Goal: Task Accomplishment & Management: Use online tool/utility

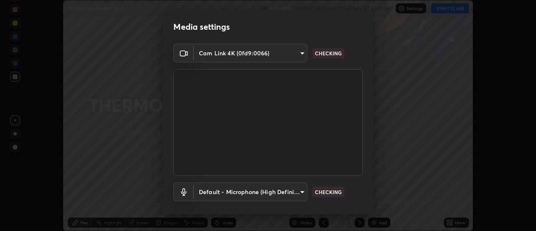
scroll to position [44, 0]
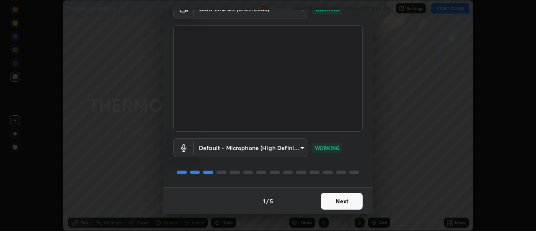
click at [344, 197] on button "Next" at bounding box center [342, 201] width 42 height 17
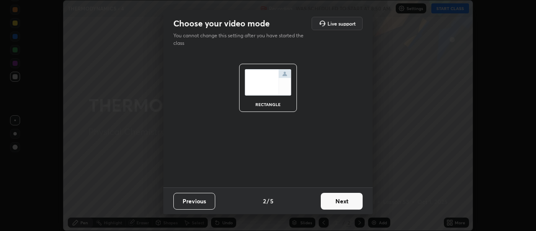
click at [345, 200] on button "Next" at bounding box center [342, 201] width 42 height 17
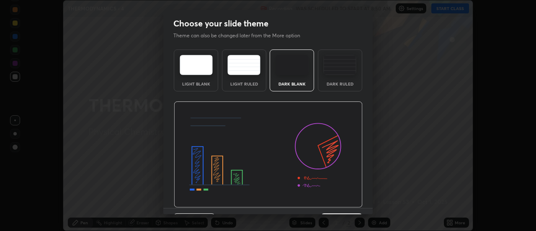
scroll to position [21, 0]
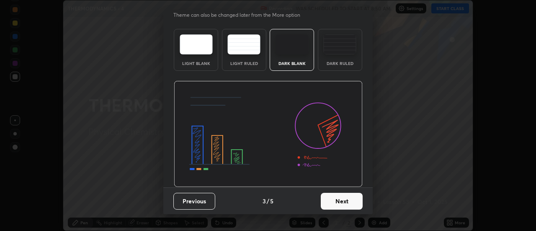
click at [340, 201] on button "Next" at bounding box center [342, 201] width 42 height 17
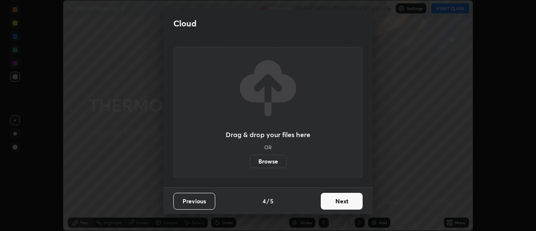
scroll to position [0, 0]
click at [341, 202] on button "Next" at bounding box center [342, 201] width 42 height 17
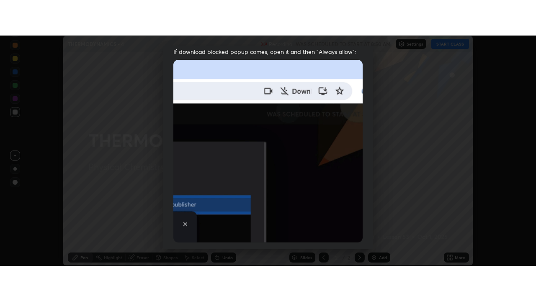
scroll to position [215, 0]
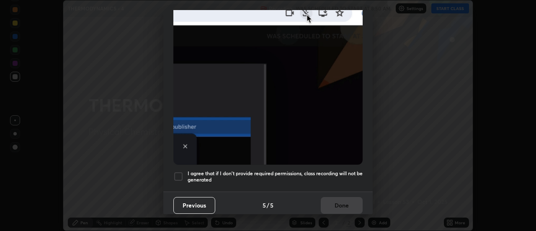
click at [337, 172] on h5 "I agree that if I don't provide required permissions, class recording will not …" at bounding box center [274, 176] width 175 height 13
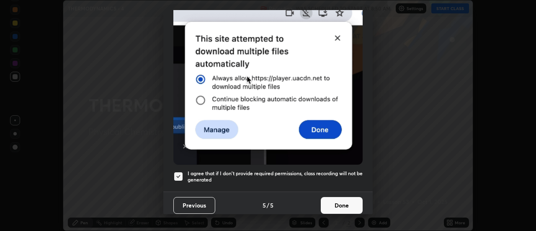
click at [337, 201] on button "Done" at bounding box center [342, 205] width 42 height 17
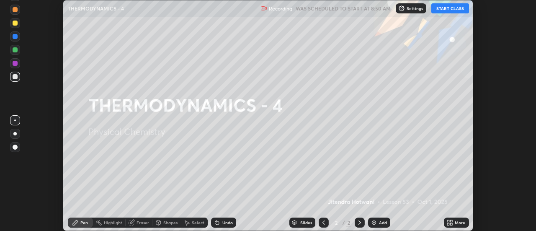
click at [445, 10] on button "START CLASS" at bounding box center [450, 8] width 38 height 10
click at [451, 221] on icon at bounding box center [451, 221] width 2 height 2
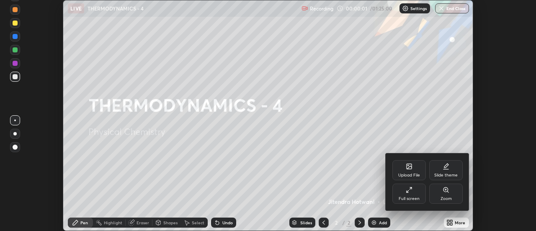
click at [409, 194] on div "Full screen" at bounding box center [408, 193] width 33 height 20
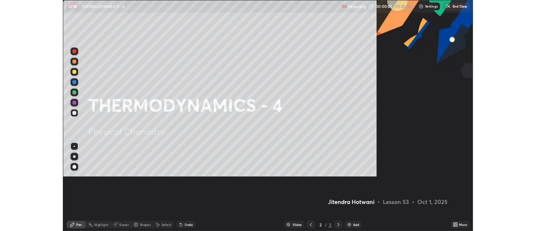
scroll to position [301, 536]
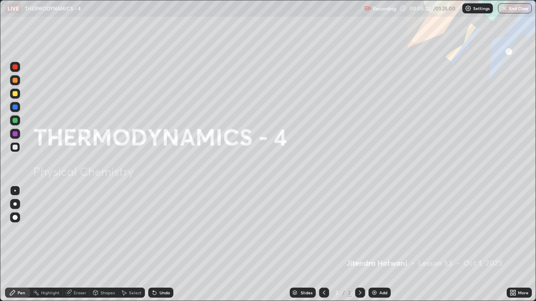
click at [160, 230] on div "Undo" at bounding box center [164, 293] width 10 height 4
click at [377, 230] on div "Add" at bounding box center [379, 293] width 22 height 10
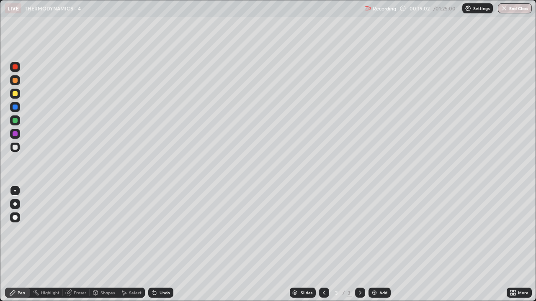
click at [372, 230] on img at bounding box center [374, 293] width 7 height 7
click at [159, 230] on div "Undo" at bounding box center [164, 293] width 10 height 4
click at [161, 230] on div "Undo" at bounding box center [164, 293] width 10 height 4
click at [377, 230] on div "Add" at bounding box center [379, 293] width 22 height 10
click at [15, 134] on div at bounding box center [15, 133] width 5 height 5
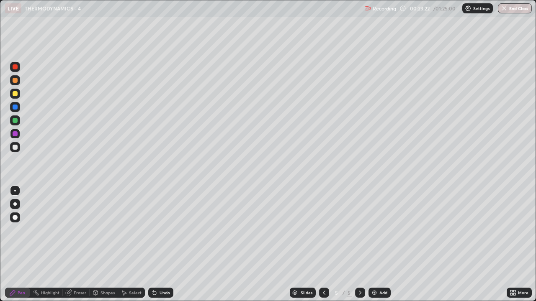
click at [15, 147] on div at bounding box center [15, 147] width 5 height 5
click at [156, 230] on icon at bounding box center [154, 293] width 7 height 7
click at [154, 230] on div "Undo" at bounding box center [160, 293] width 25 height 10
click at [15, 94] on div at bounding box center [15, 93] width 5 height 5
click at [157, 230] on div "Undo" at bounding box center [160, 293] width 25 height 10
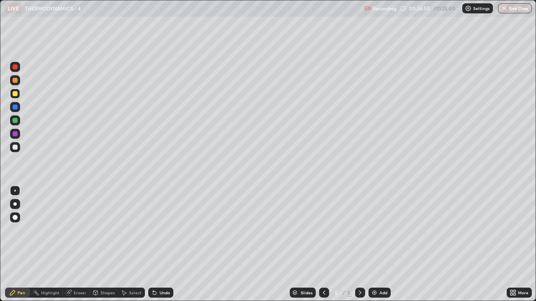
click at [157, 230] on div "Undo" at bounding box center [160, 293] width 25 height 10
click at [160, 230] on div "Undo" at bounding box center [164, 293] width 10 height 4
click at [159, 230] on div "Undo" at bounding box center [160, 293] width 25 height 10
click at [14, 147] on div at bounding box center [15, 147] width 5 height 5
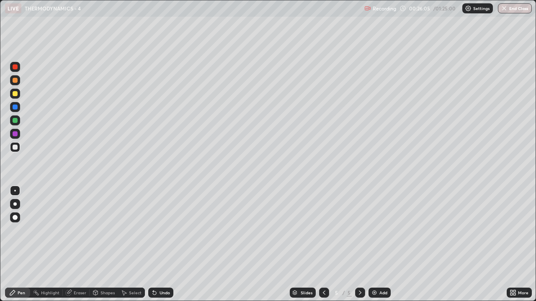
click at [73, 230] on div "Eraser" at bounding box center [76, 293] width 27 height 10
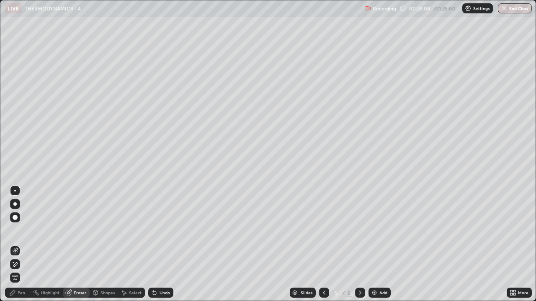
click at [20, 230] on div "Pen" at bounding box center [22, 293] width 8 height 4
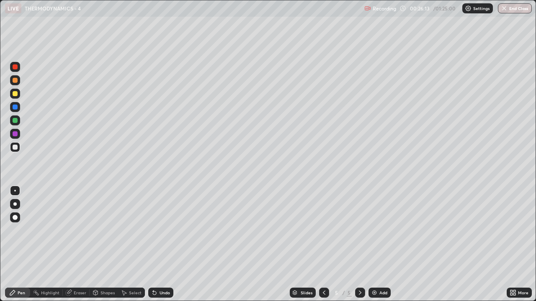
click at [77, 230] on div "Eraser" at bounding box center [80, 293] width 13 height 4
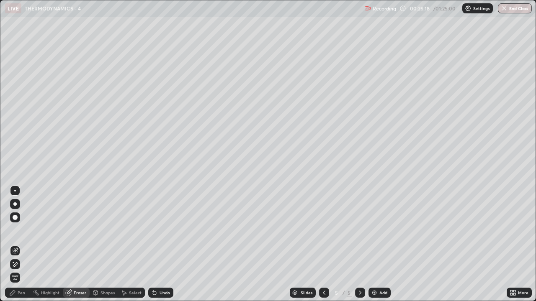
click at [21, 230] on div "Pen" at bounding box center [22, 293] width 8 height 4
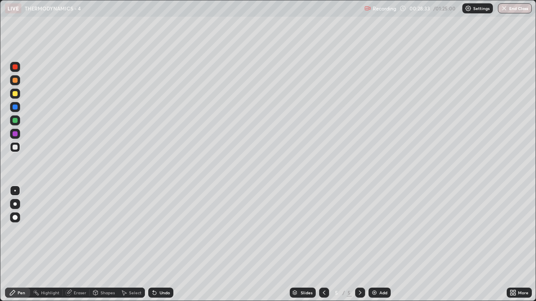
click at [380, 230] on div "Add" at bounding box center [383, 293] width 8 height 4
click at [16, 95] on div at bounding box center [15, 93] width 5 height 5
click at [14, 147] on div at bounding box center [15, 147] width 5 height 5
click at [376, 230] on img at bounding box center [374, 293] width 7 height 7
click at [14, 122] on div at bounding box center [15, 120] width 5 height 5
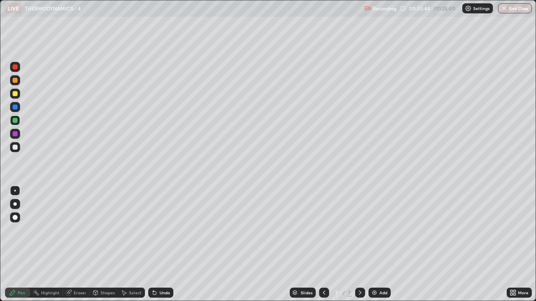
click at [323, 230] on icon at bounding box center [324, 293] width 7 height 7
click at [359, 230] on icon at bounding box center [360, 293] width 7 height 7
click at [160, 230] on div "Undo" at bounding box center [164, 293] width 10 height 4
click at [162, 230] on div "Undo" at bounding box center [164, 293] width 10 height 4
click at [159, 230] on div "Undo" at bounding box center [164, 293] width 10 height 4
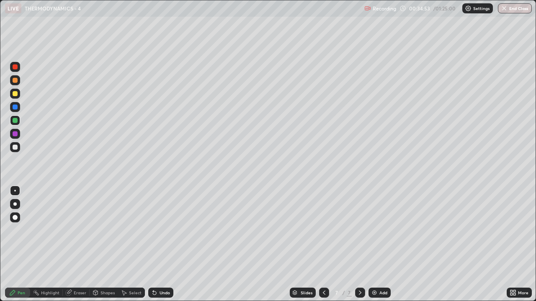
click at [162, 230] on div "Undo" at bounding box center [160, 293] width 25 height 10
click at [14, 147] on div at bounding box center [15, 147] width 5 height 5
click at [161, 230] on div "Undo" at bounding box center [164, 293] width 10 height 4
click at [53, 230] on div "Highlight" at bounding box center [50, 293] width 18 height 4
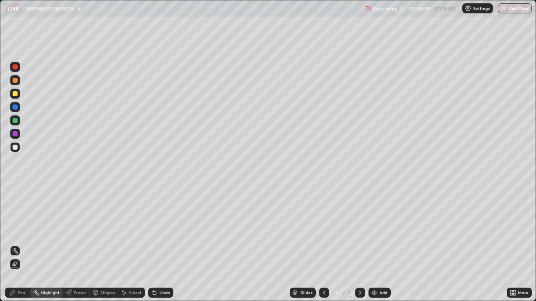
click at [15, 135] on div at bounding box center [15, 133] width 5 height 5
click at [323, 230] on icon at bounding box center [324, 293] width 3 height 4
click at [323, 230] on icon at bounding box center [324, 293] width 7 height 7
click at [358, 230] on icon at bounding box center [360, 293] width 7 height 7
click at [359, 230] on icon at bounding box center [360, 293] width 7 height 7
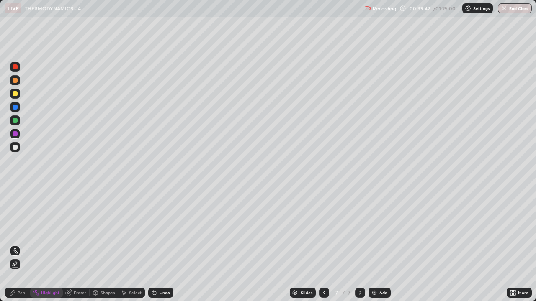
click at [377, 230] on div "Add" at bounding box center [379, 293] width 22 height 10
click at [15, 120] on div at bounding box center [15, 120] width 5 height 5
click at [17, 230] on div "Pen" at bounding box center [17, 293] width 25 height 10
click at [165, 230] on div "Undo" at bounding box center [160, 293] width 25 height 10
click at [164, 230] on div "Undo" at bounding box center [160, 293] width 25 height 10
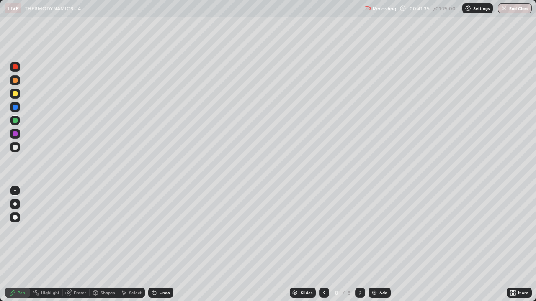
click at [13, 149] on div at bounding box center [15, 147] width 10 height 10
click at [77, 230] on div "Eraser" at bounding box center [80, 293] width 13 height 4
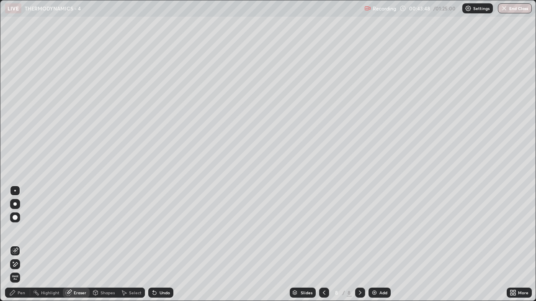
click at [21, 230] on div "Pen" at bounding box center [22, 293] width 8 height 4
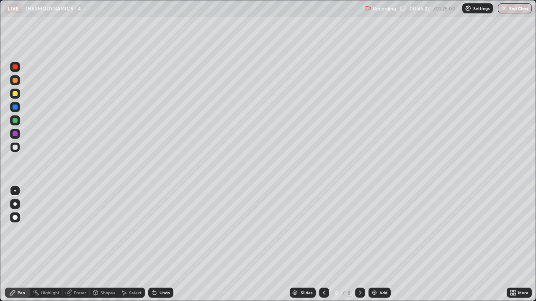
click at [78, 230] on div "Eraser" at bounding box center [76, 293] width 27 height 10
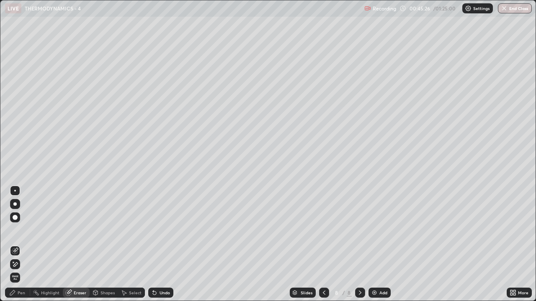
click at [23, 230] on div "Pen" at bounding box center [22, 293] width 8 height 4
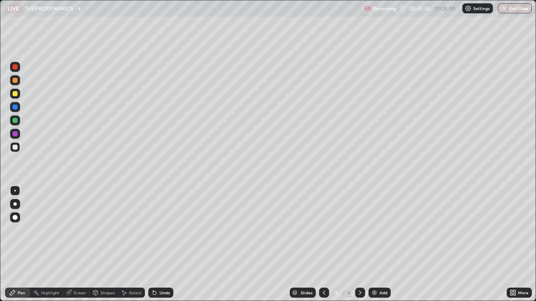
click at [18, 230] on div "Pen" at bounding box center [22, 293] width 8 height 4
click at [80, 230] on div "Eraser" at bounding box center [80, 293] width 13 height 4
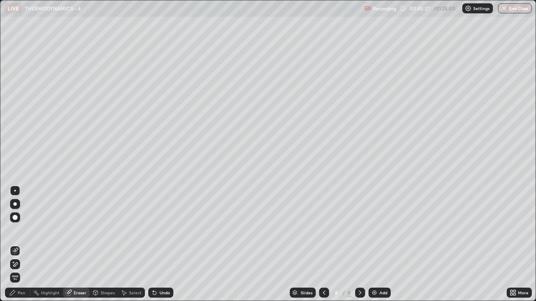
click at [20, 230] on div "Pen" at bounding box center [22, 293] width 8 height 4
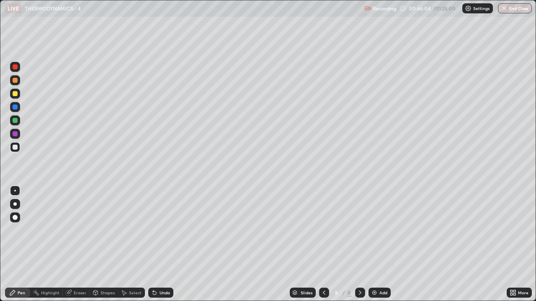
click at [52, 230] on div "Highlight" at bounding box center [50, 293] width 18 height 4
click at [15, 94] on div at bounding box center [15, 93] width 5 height 5
click at [19, 230] on div "Pen" at bounding box center [22, 293] width 8 height 4
click at [380, 230] on div "Add" at bounding box center [383, 293] width 8 height 4
click at [162, 230] on div "Undo" at bounding box center [160, 293] width 25 height 10
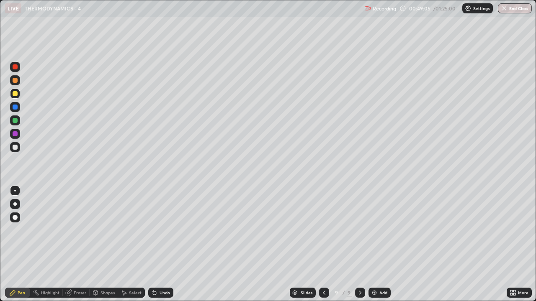
click at [103, 230] on div "Shapes" at bounding box center [107, 293] width 14 height 4
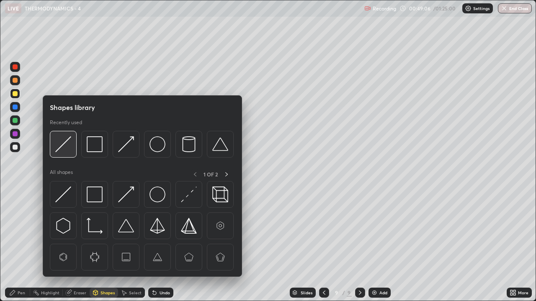
click at [64, 144] on img at bounding box center [63, 144] width 16 height 16
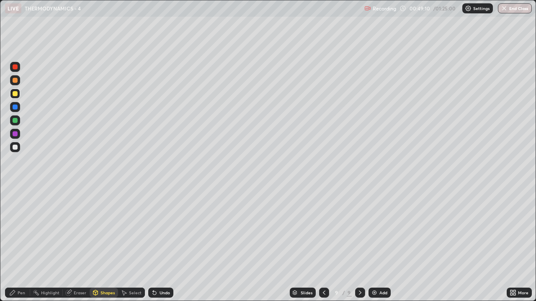
click at [20, 230] on div "Pen" at bounding box center [22, 293] width 8 height 4
click at [13, 146] on div at bounding box center [15, 147] width 5 height 5
click at [51, 230] on div "Highlight" at bounding box center [50, 293] width 18 height 4
click at [16, 133] on div at bounding box center [15, 133] width 5 height 5
click at [16, 230] on div "Pen" at bounding box center [17, 293] width 25 height 10
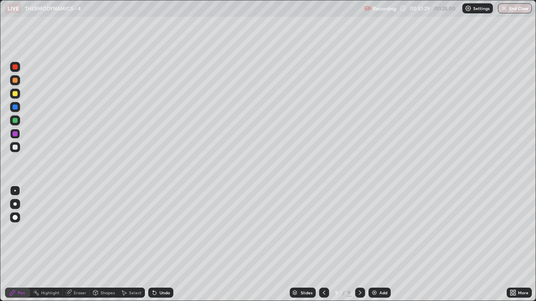
click at [15, 92] on div at bounding box center [15, 93] width 5 height 5
click at [163, 230] on div "Undo" at bounding box center [164, 293] width 10 height 4
click at [162, 230] on div "Undo" at bounding box center [164, 293] width 10 height 4
click at [164, 230] on div "Undo" at bounding box center [164, 293] width 10 height 4
click at [168, 230] on div "Undo" at bounding box center [164, 293] width 10 height 4
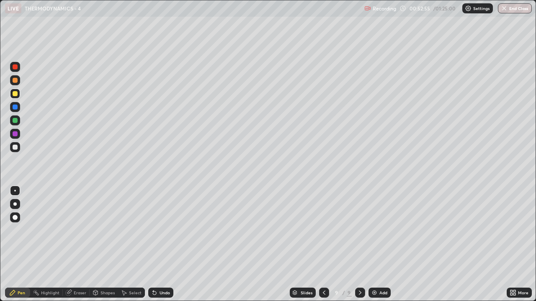
click at [377, 230] on div "Add" at bounding box center [379, 293] width 22 height 10
click at [162, 230] on div "Undo" at bounding box center [164, 293] width 10 height 4
click at [17, 148] on div at bounding box center [15, 147] width 5 height 5
click at [159, 230] on div "Undo" at bounding box center [164, 293] width 10 height 4
click at [72, 230] on div "Eraser" at bounding box center [76, 293] width 27 height 10
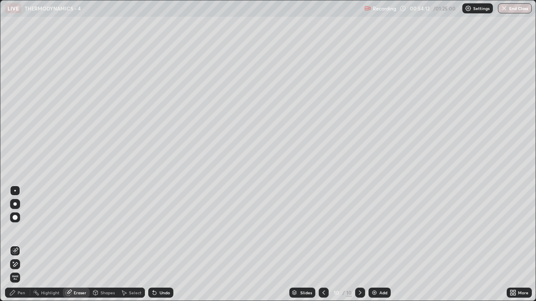
click at [21, 230] on div "Pen" at bounding box center [22, 293] width 8 height 4
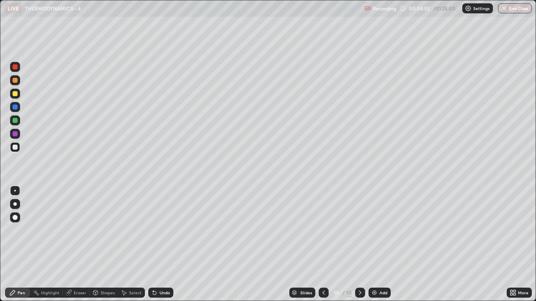
click at [105, 230] on div "Shapes" at bounding box center [107, 293] width 14 height 4
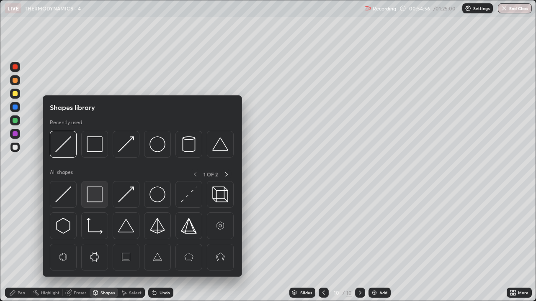
click at [91, 194] on img at bounding box center [95, 195] width 16 height 16
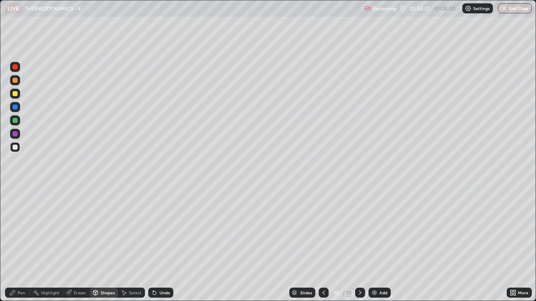
click at [15, 93] on div at bounding box center [15, 93] width 5 height 5
click at [17, 230] on div "Pen" at bounding box center [17, 293] width 25 height 10
click at [374, 230] on img at bounding box center [374, 293] width 7 height 7
click at [14, 147] on div at bounding box center [15, 147] width 5 height 5
click at [72, 230] on div "Eraser" at bounding box center [76, 293] width 27 height 10
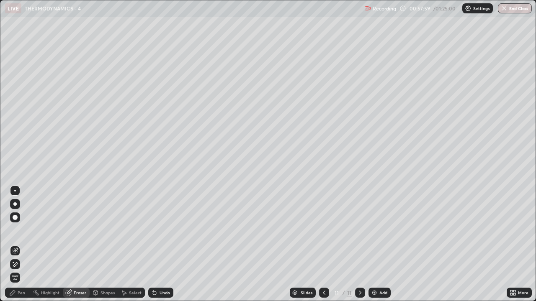
click at [22, 230] on div "Pen" at bounding box center [22, 293] width 8 height 4
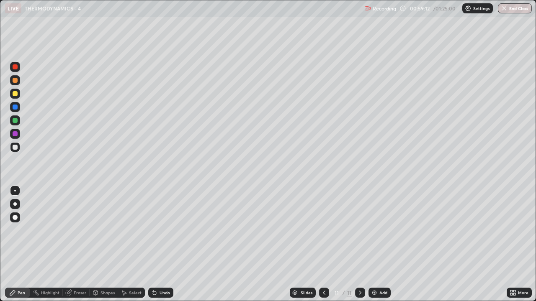
click at [377, 230] on div "Add" at bounding box center [379, 293] width 22 height 10
click at [13, 95] on div at bounding box center [15, 93] width 5 height 5
click at [15, 145] on div at bounding box center [15, 147] width 5 height 5
click at [77, 230] on div "Eraser" at bounding box center [80, 293] width 13 height 4
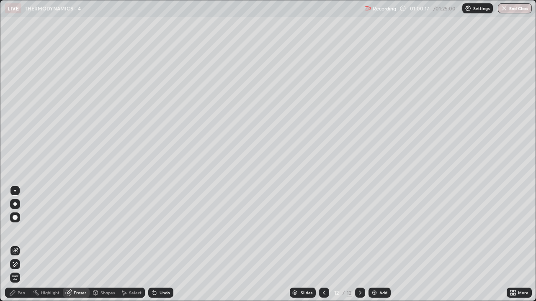
click at [18, 230] on div "Pen" at bounding box center [22, 293] width 8 height 4
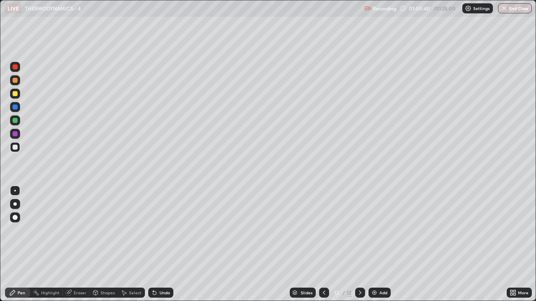
click at [15, 121] on div at bounding box center [15, 120] width 5 height 5
click at [17, 146] on div at bounding box center [15, 147] width 5 height 5
click at [323, 230] on icon at bounding box center [324, 293] width 7 height 7
click at [359, 230] on icon at bounding box center [360, 293] width 7 height 7
click at [323, 230] on icon at bounding box center [324, 293] width 7 height 7
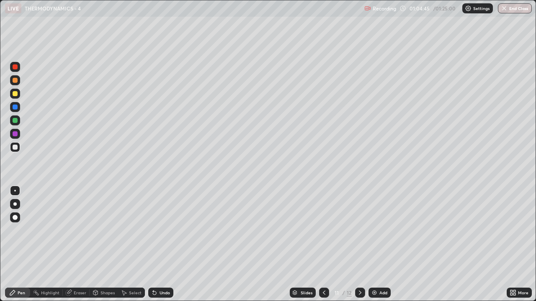
click at [324, 230] on icon at bounding box center [324, 293] width 7 height 7
click at [359, 230] on div at bounding box center [360, 293] width 10 height 10
click at [359, 230] on icon at bounding box center [360, 293] width 7 height 7
click at [323, 230] on icon at bounding box center [324, 293] width 7 height 7
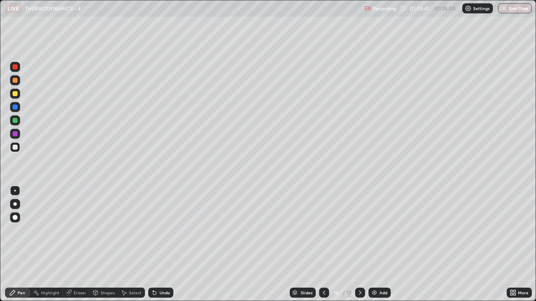
click at [358, 230] on icon at bounding box center [360, 293] width 7 height 7
click at [359, 230] on icon at bounding box center [360, 293] width 7 height 7
click at [380, 230] on div "Add" at bounding box center [383, 293] width 8 height 4
click at [15, 97] on div at bounding box center [15, 94] width 10 height 10
click at [16, 145] on div at bounding box center [15, 147] width 5 height 5
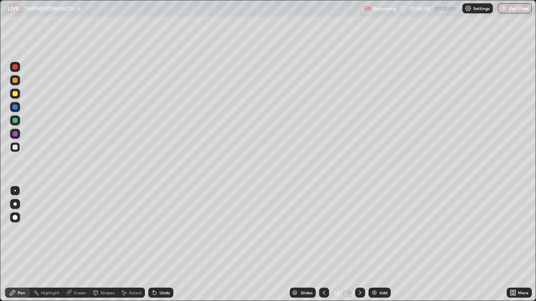
click at [155, 230] on icon at bounding box center [154, 293] width 7 height 7
click at [156, 230] on icon at bounding box center [154, 293] width 7 height 7
click at [159, 230] on div "Undo" at bounding box center [160, 293] width 25 height 10
click at [159, 230] on div "Undo" at bounding box center [164, 293] width 10 height 4
click at [158, 230] on div "Undo" at bounding box center [160, 293] width 25 height 10
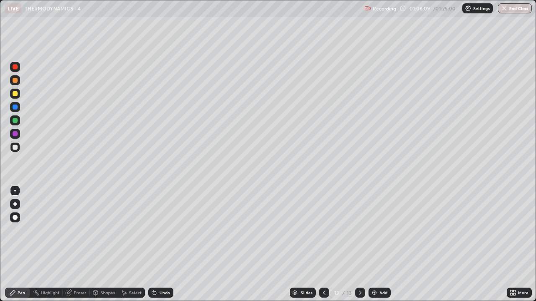
click at [158, 230] on div "Undo" at bounding box center [160, 293] width 25 height 10
click at [159, 230] on div "Undo" at bounding box center [164, 293] width 10 height 4
click at [159, 230] on div "Undo" at bounding box center [160, 293] width 25 height 10
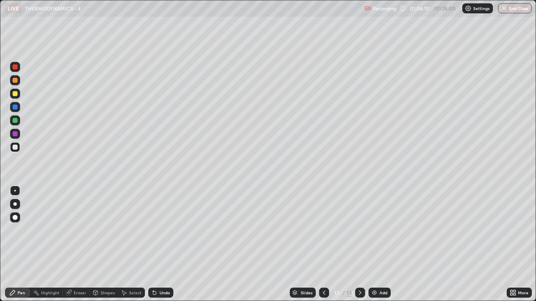
click at [159, 230] on div "Undo" at bounding box center [160, 293] width 25 height 10
click at [160, 230] on div "Undo" at bounding box center [160, 293] width 25 height 10
click at [161, 230] on div "Undo" at bounding box center [160, 293] width 25 height 10
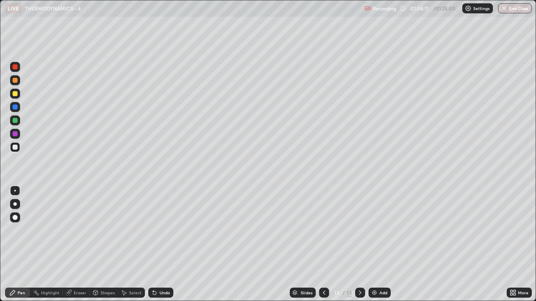
click at [162, 230] on div "Undo" at bounding box center [160, 293] width 25 height 10
click at [160, 230] on div "Undo" at bounding box center [160, 293] width 25 height 10
click at [161, 230] on div "Undo" at bounding box center [164, 293] width 10 height 4
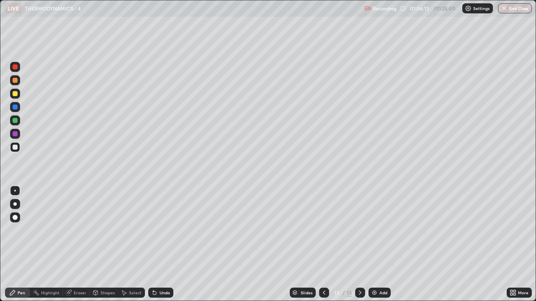
click at [162, 230] on div "Undo" at bounding box center [164, 293] width 10 height 4
click at [161, 230] on div "Undo" at bounding box center [164, 293] width 10 height 4
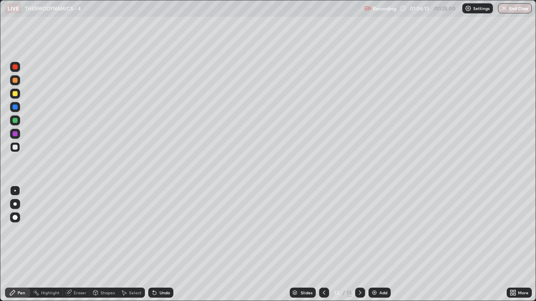
click at [161, 230] on div "Undo" at bounding box center [160, 293] width 25 height 10
click at [162, 230] on div "Undo" at bounding box center [160, 293] width 25 height 10
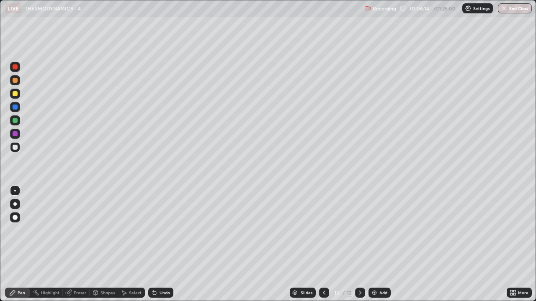
click at [162, 230] on div "Undo" at bounding box center [160, 293] width 25 height 10
click at [323, 230] on icon at bounding box center [324, 293] width 7 height 7
click at [327, 230] on div at bounding box center [324, 293] width 10 height 10
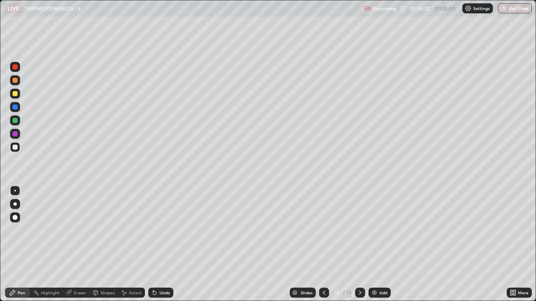
click at [359, 230] on icon at bounding box center [360, 293] width 7 height 7
click at [380, 230] on div "Add" at bounding box center [383, 293] width 8 height 4
click at [104, 230] on div "Shapes" at bounding box center [107, 293] width 14 height 4
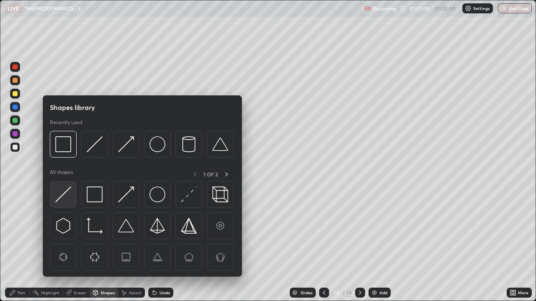
click at [63, 197] on img at bounding box center [63, 195] width 16 height 16
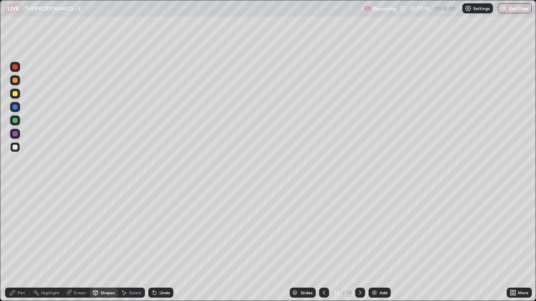
click at [22, 230] on div "Pen" at bounding box center [22, 293] width 8 height 4
click at [14, 94] on div at bounding box center [15, 93] width 5 height 5
click at [322, 230] on icon at bounding box center [324, 293] width 7 height 7
click at [359, 230] on icon at bounding box center [360, 293] width 7 height 7
click at [16, 146] on div at bounding box center [15, 147] width 5 height 5
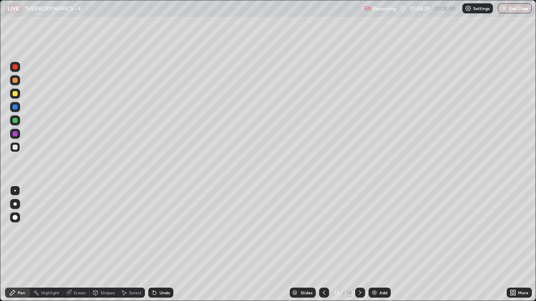
click at [157, 230] on div "Undo" at bounding box center [160, 293] width 25 height 10
click at [159, 230] on div "Undo" at bounding box center [164, 293] width 10 height 4
click at [15, 147] on div at bounding box center [15, 147] width 5 height 5
click at [15, 121] on div at bounding box center [15, 120] width 5 height 5
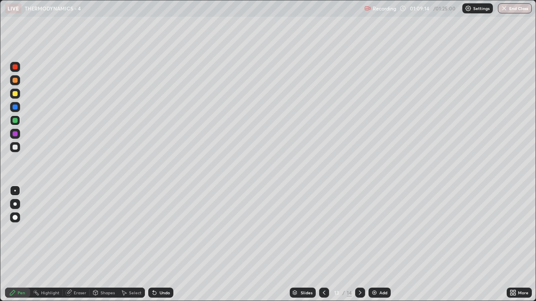
click at [84, 230] on div "Eraser" at bounding box center [80, 293] width 13 height 4
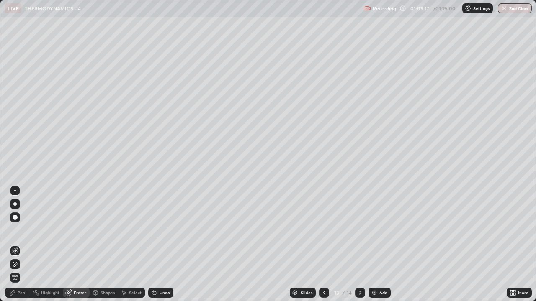
click at [22, 230] on div "Pen" at bounding box center [22, 293] width 8 height 4
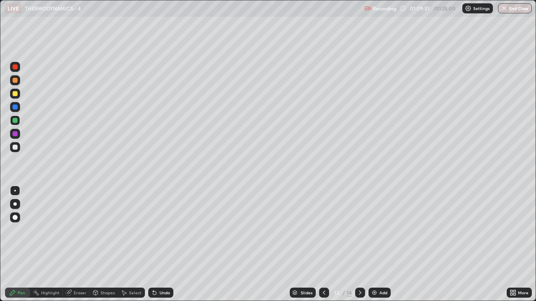
click at [15, 146] on div at bounding box center [15, 147] width 5 height 5
click at [359, 230] on icon at bounding box center [360, 293] width 7 height 7
click at [507, 12] on button "End Class" at bounding box center [514, 8] width 33 height 10
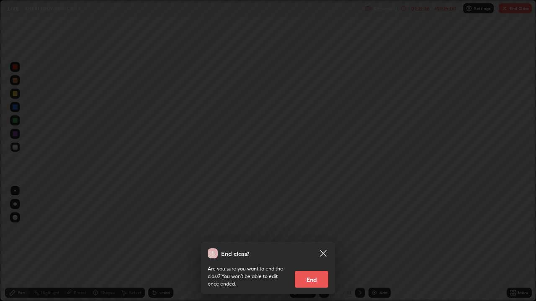
click at [318, 230] on button "End" at bounding box center [311, 279] width 33 height 17
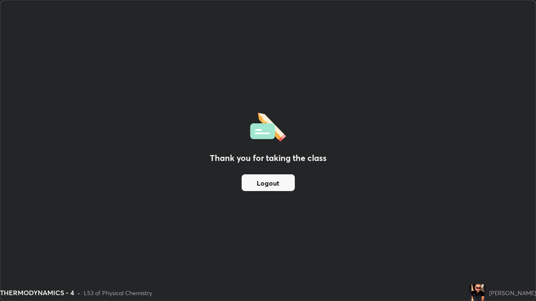
click at [374, 98] on div "Thank you for taking the class Logout" at bounding box center [267, 150] width 535 height 300
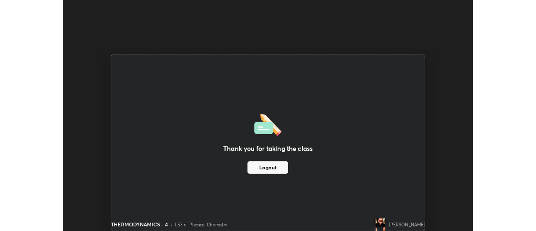
scroll to position [41619, 41313]
